Goal: Use online tool/utility: Use online tool/utility

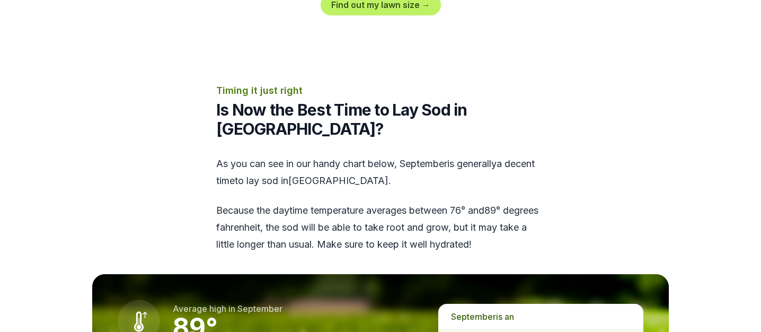
scroll to position [1201, 0]
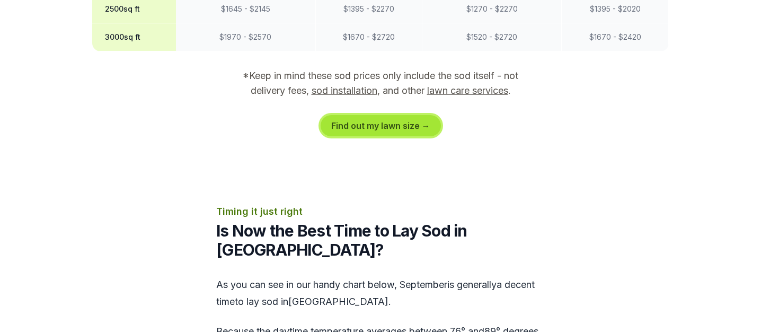
click at [390, 122] on link "Find out my lawn size →" at bounding box center [381, 125] width 120 height 21
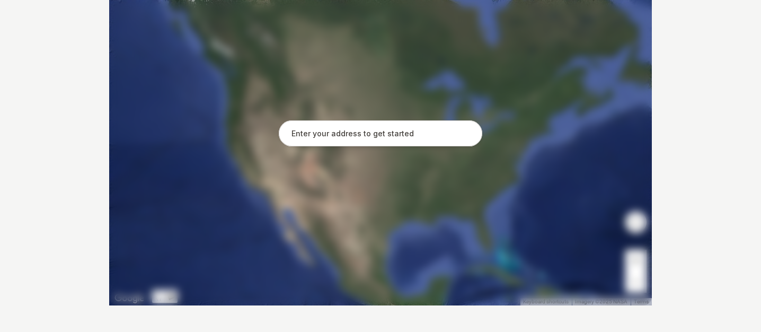
scroll to position [243, 0]
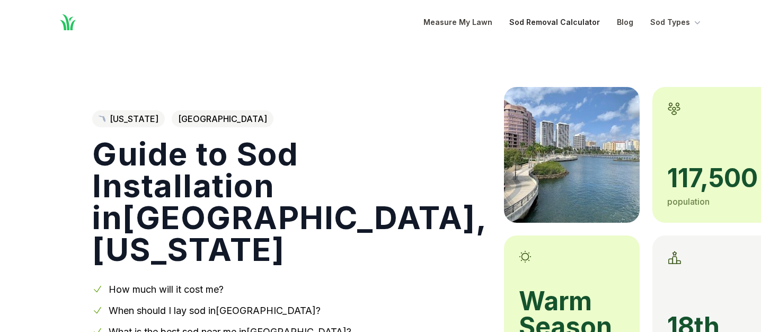
click at [540, 25] on link "Sod Removal Calculator" at bounding box center [554, 22] width 91 height 13
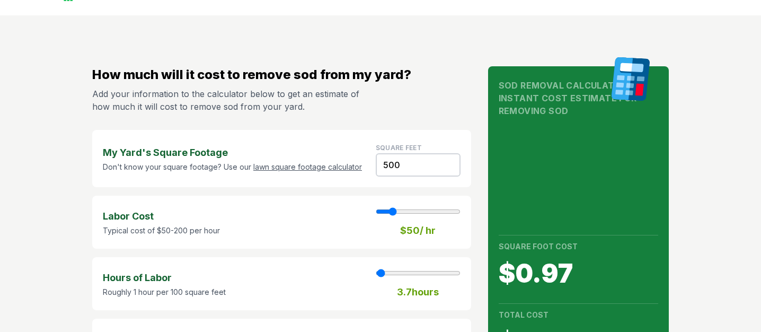
scroll to position [77, 0]
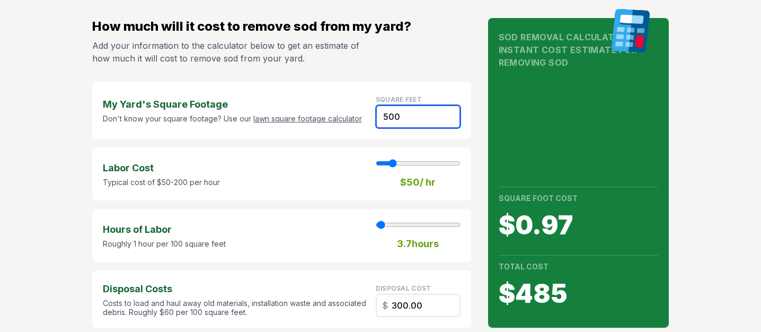
drag, startPoint x: 410, startPoint y: 113, endPoint x: 328, endPoint y: 108, distance: 81.8
click at [329, 108] on div "My Yard's Square Footage Don't know your square footage? Use our lawn square fo…" at bounding box center [281, 110] width 379 height 57
type input "7"
type input "1"
type input "4.20"
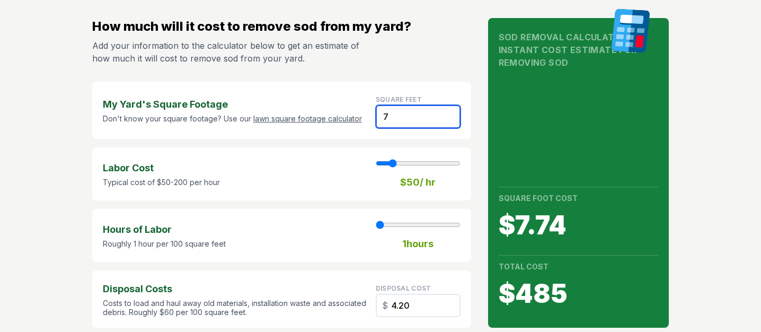
type input "70"
type input "42.00"
type input "700"
type input "5"
type input "420.00"
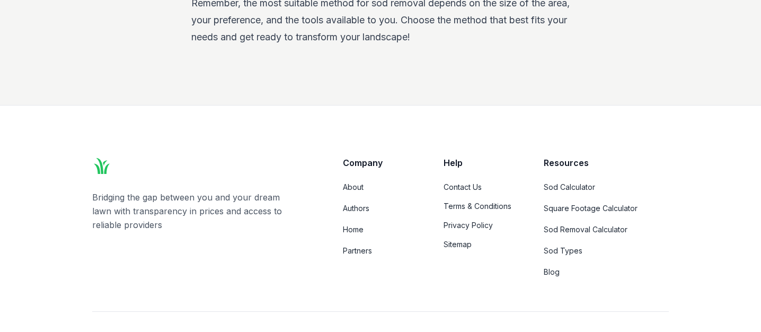
scroll to position [2133, 0]
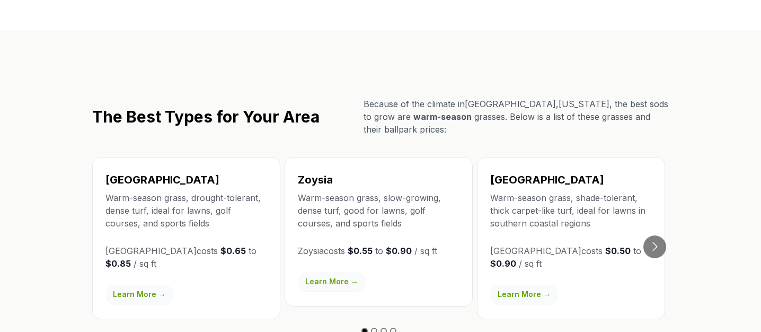
scroll to position [1770, 0]
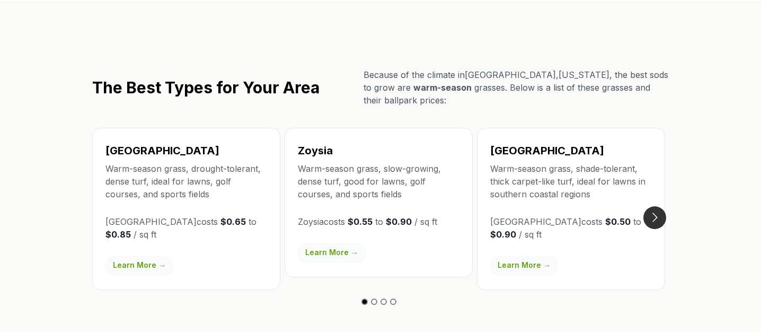
click at [655, 216] on button "Go to next slide" at bounding box center [655, 217] width 23 height 23
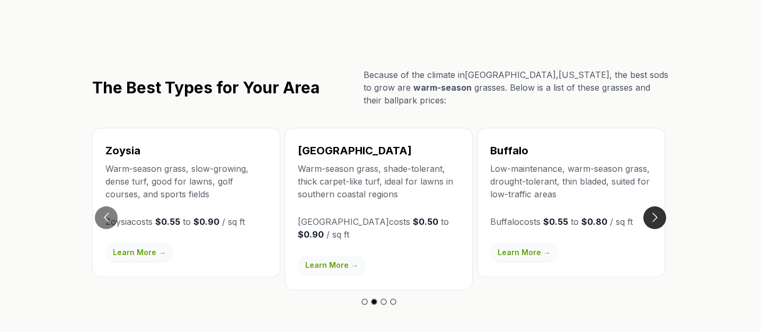
click at [656, 216] on button "Go to next slide" at bounding box center [655, 217] width 23 height 23
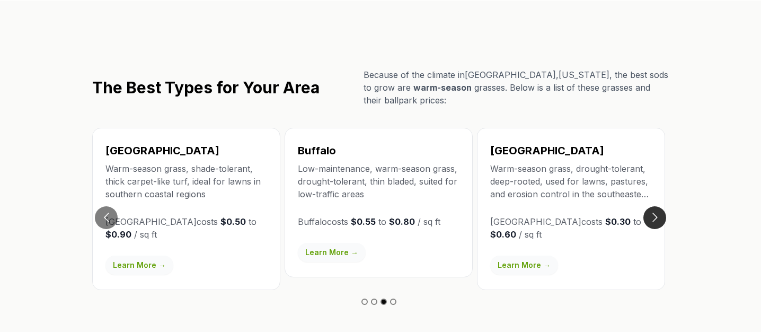
click at [656, 216] on button "Go to next slide" at bounding box center [655, 217] width 23 height 23
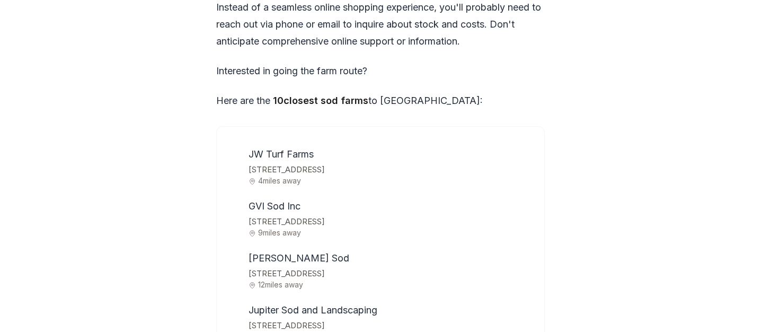
scroll to position [3382, 0]
